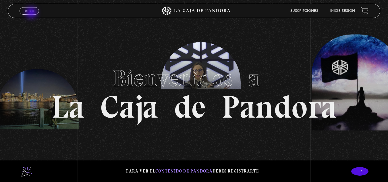
click at [32, 13] on link "Menu Cerrar" at bounding box center [30, 10] width 20 height 7
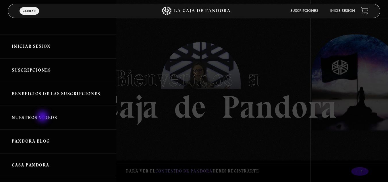
click at [43, 117] on link "Nuestros Videos" at bounding box center [58, 118] width 116 height 24
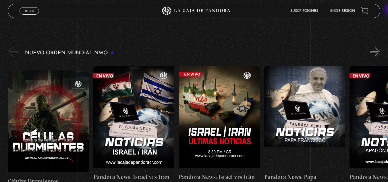
scroll to position [84, 0]
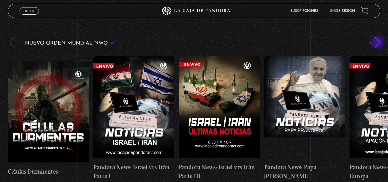
click at [378, 42] on button "»" at bounding box center [375, 42] width 10 height 10
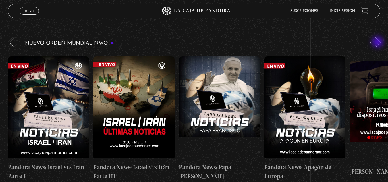
scroll to position [0, 86]
click at [378, 43] on button "»" at bounding box center [375, 42] width 10 height 10
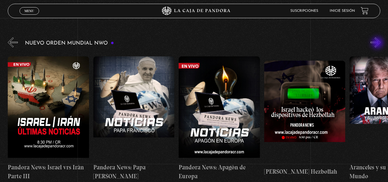
click at [378, 43] on button "»" at bounding box center [375, 42] width 10 height 10
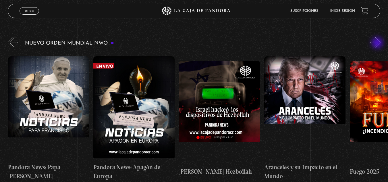
click at [378, 43] on button "»" at bounding box center [375, 42] width 10 height 10
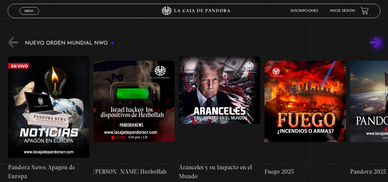
scroll to position [0, 341]
click at [378, 43] on button "»" at bounding box center [375, 42] width 10 height 10
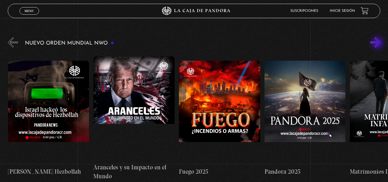
scroll to position [0, 427]
click at [378, 43] on button "»" at bounding box center [375, 42] width 10 height 10
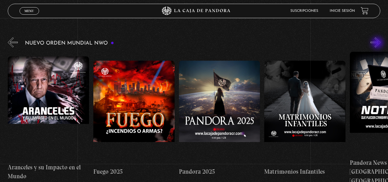
click at [378, 43] on button "»" at bounding box center [375, 42] width 10 height 10
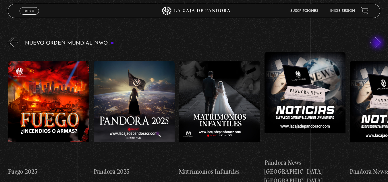
click at [378, 43] on button "»" at bounding box center [375, 42] width 10 height 10
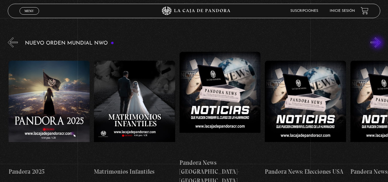
click at [378, 43] on button "»" at bounding box center [375, 42] width 10 height 10
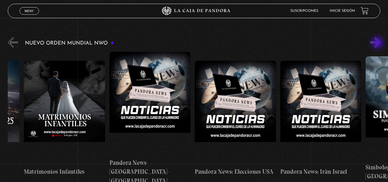
click at [378, 43] on button "»" at bounding box center [375, 42] width 10 height 10
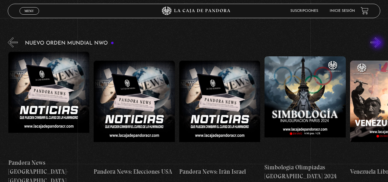
click at [378, 43] on button "»" at bounding box center [375, 42] width 10 height 10
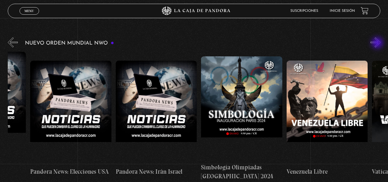
click at [378, 43] on button "»" at bounding box center [375, 42] width 10 height 10
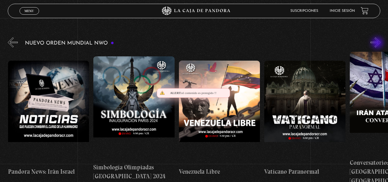
scroll to position [0, 1025]
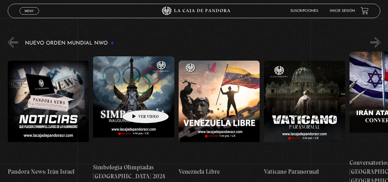
click at [136, 101] on figure at bounding box center [133, 107] width 81 height 103
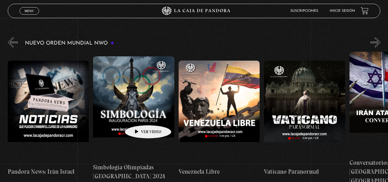
click at [139, 116] on figure at bounding box center [133, 107] width 81 height 103
